Goal: Find contact information: Obtain details needed to contact an individual or organization

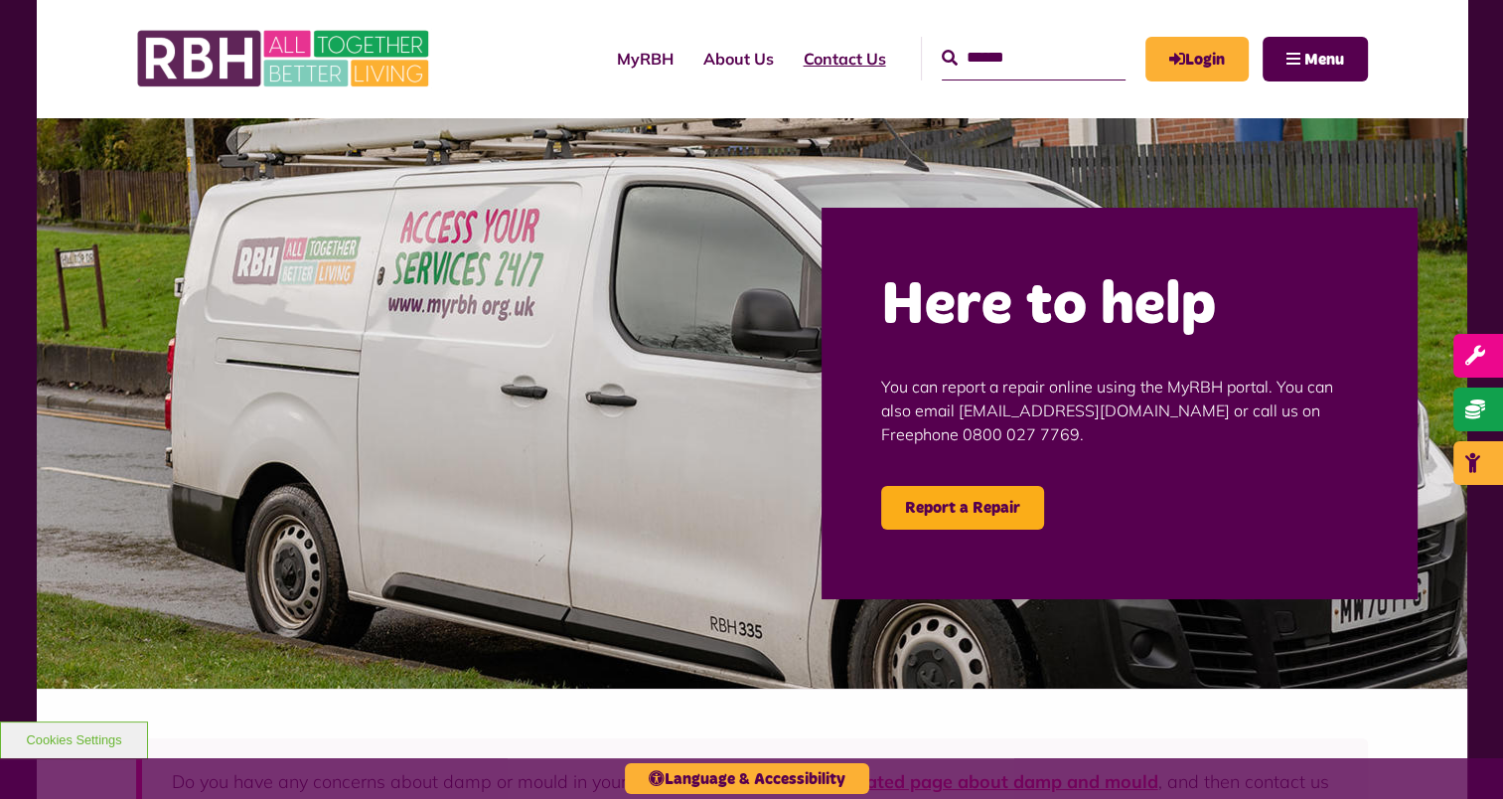
click at [833, 64] on link "Contact Us" at bounding box center [845, 59] width 112 height 54
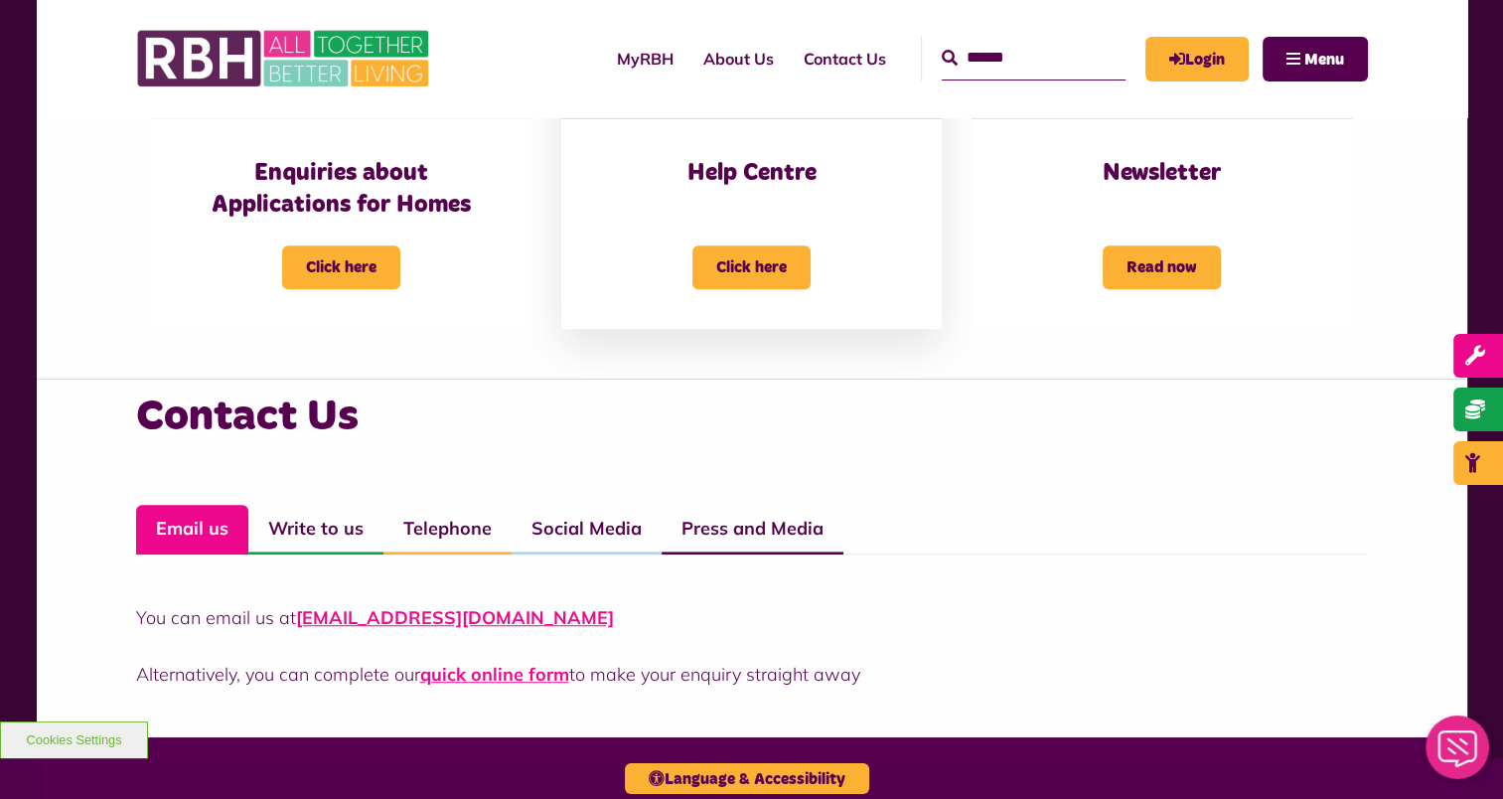
scroll to position [1192, 0]
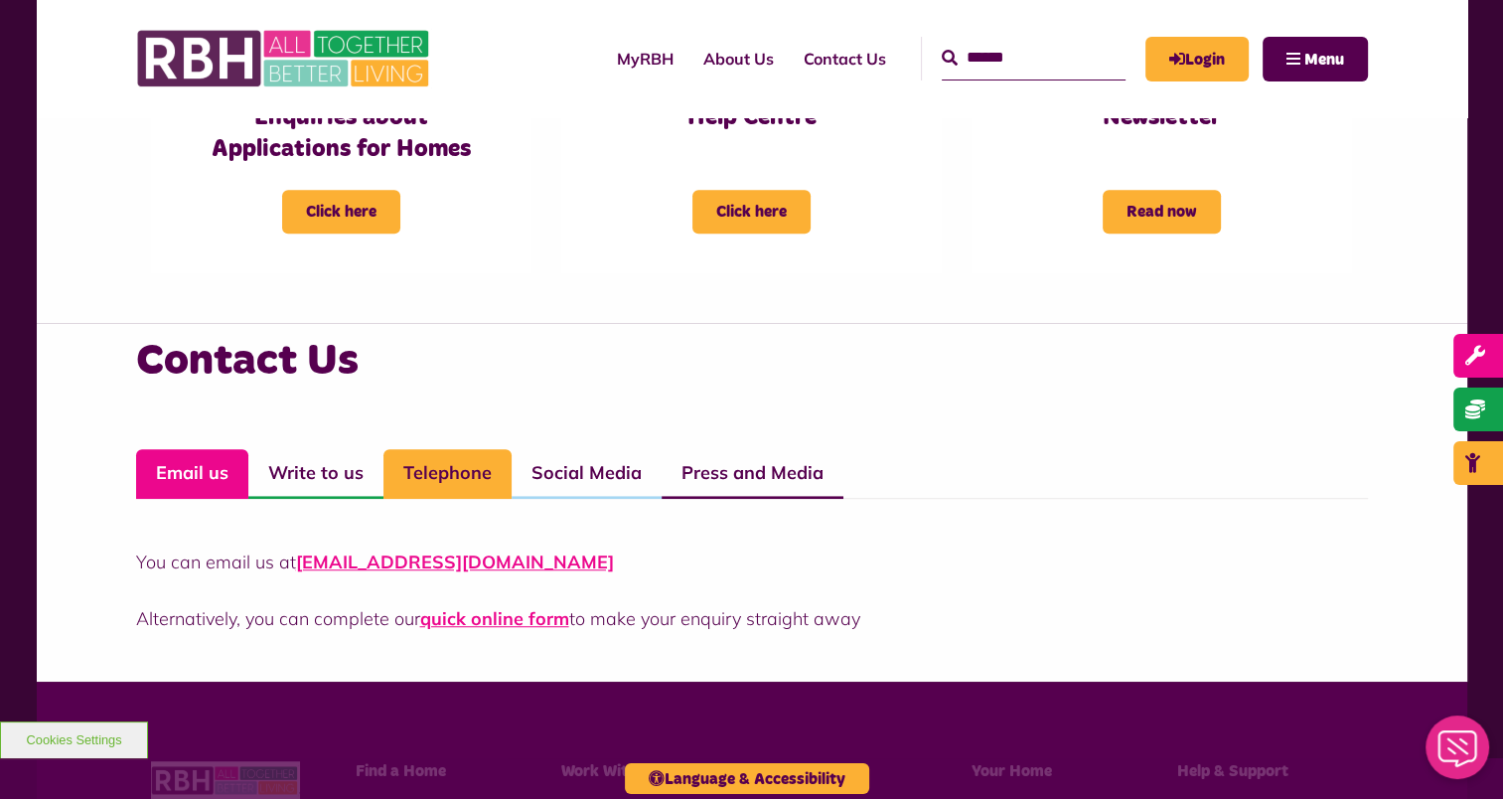
click at [469, 481] on link "Telephone" at bounding box center [447, 474] width 128 height 50
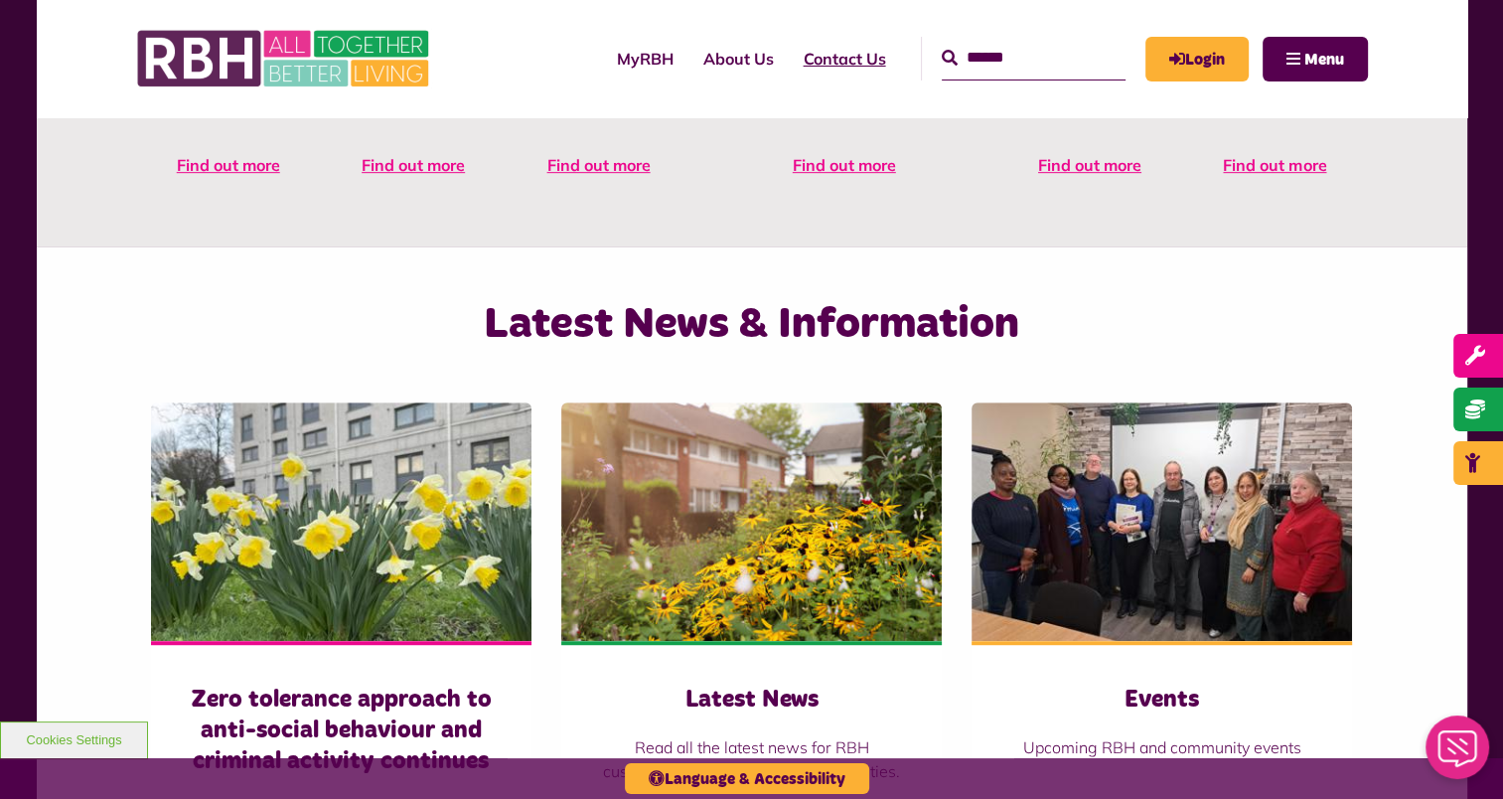
click at [815, 55] on link "Contact Us" at bounding box center [845, 59] width 112 height 54
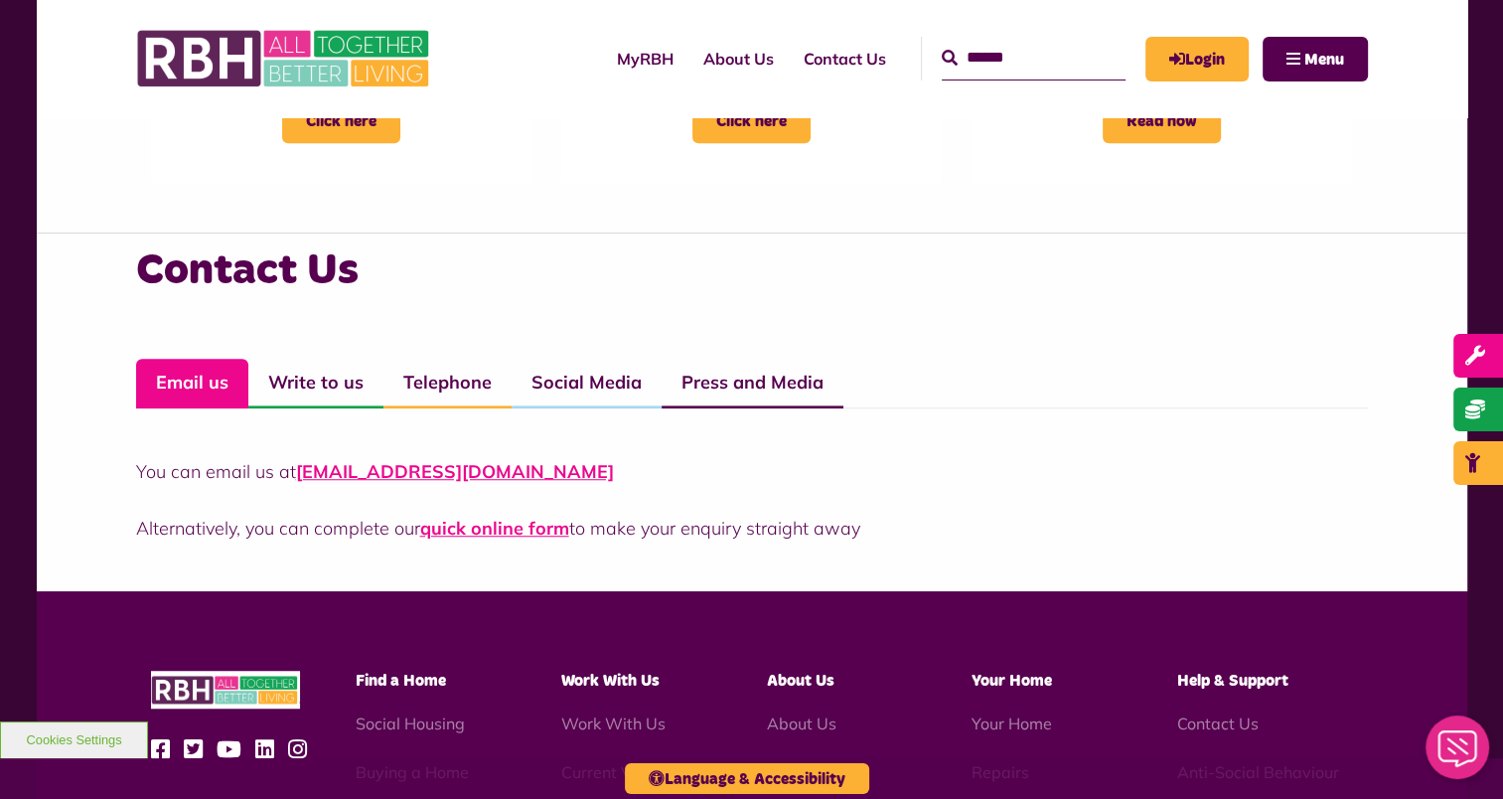
scroll to position [1266, 0]
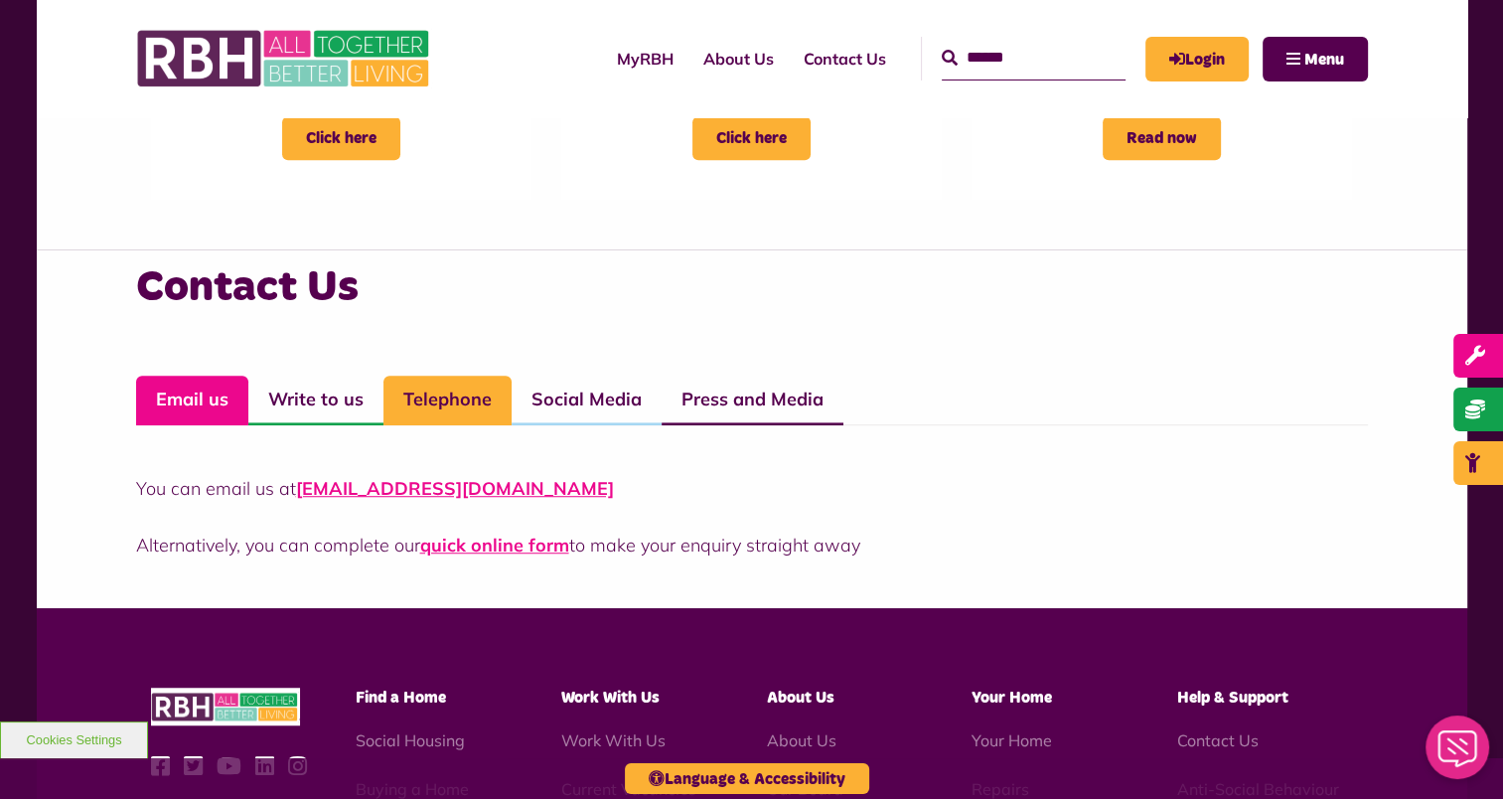
click at [454, 386] on link "Telephone" at bounding box center [447, 401] width 128 height 50
